Goal: Task Accomplishment & Management: Manage account settings

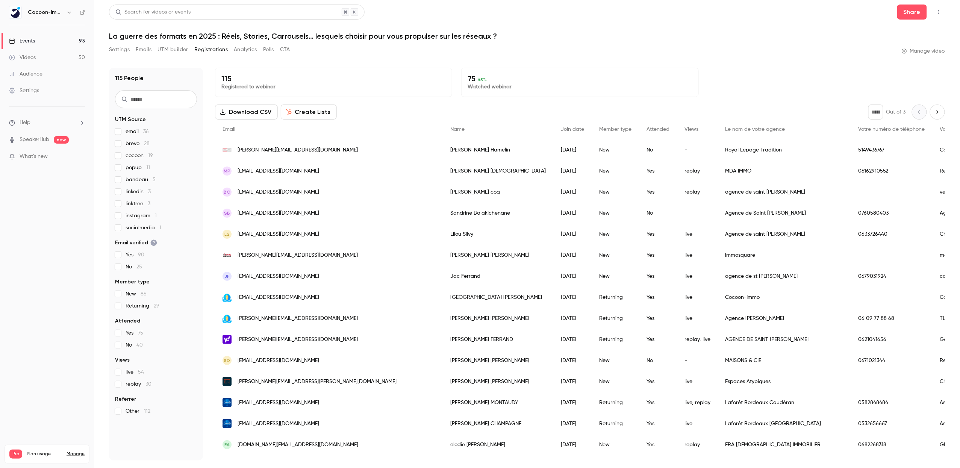
click at [943, 12] on button "button" at bounding box center [939, 12] width 12 height 12
click at [73, 454] on div at bounding box center [480, 234] width 960 height 468
click at [72, 451] on link "Manage" at bounding box center [76, 454] width 18 height 6
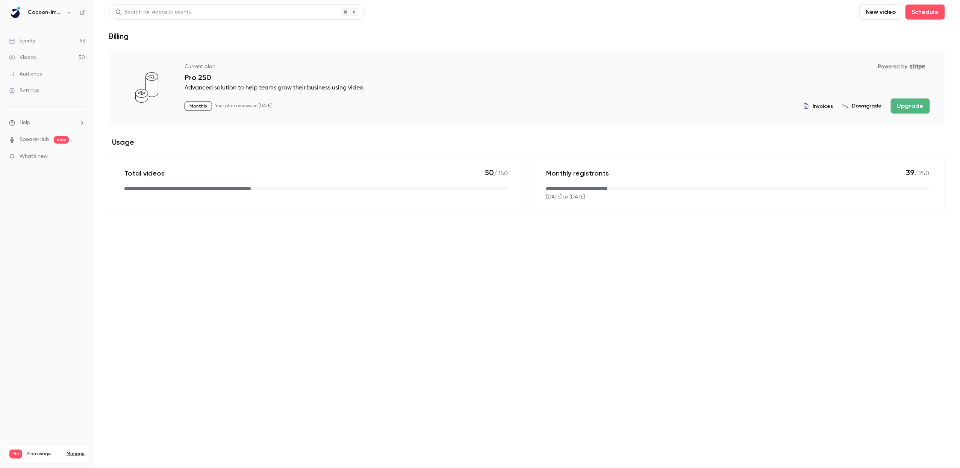
click at [825, 107] on span "Invoices" at bounding box center [823, 106] width 20 height 8
click at [828, 107] on span "Invoices" at bounding box center [823, 106] width 20 height 8
